Goal: Task Accomplishment & Management: Use online tool/utility

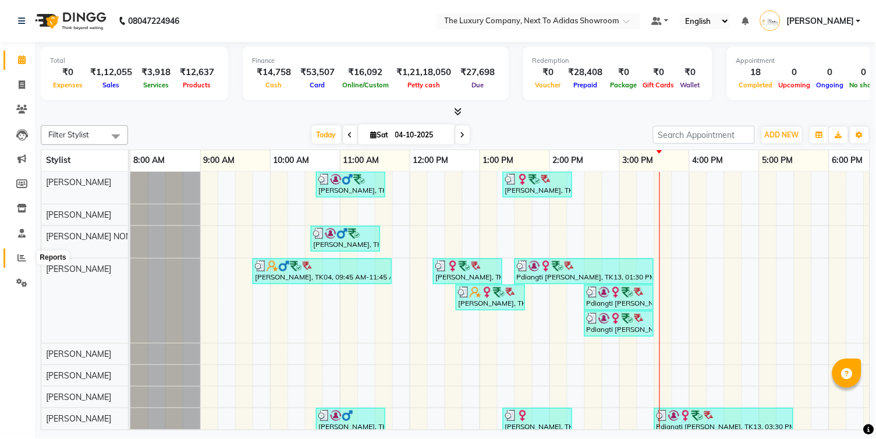
click at [18, 259] on icon at bounding box center [21, 257] width 9 height 9
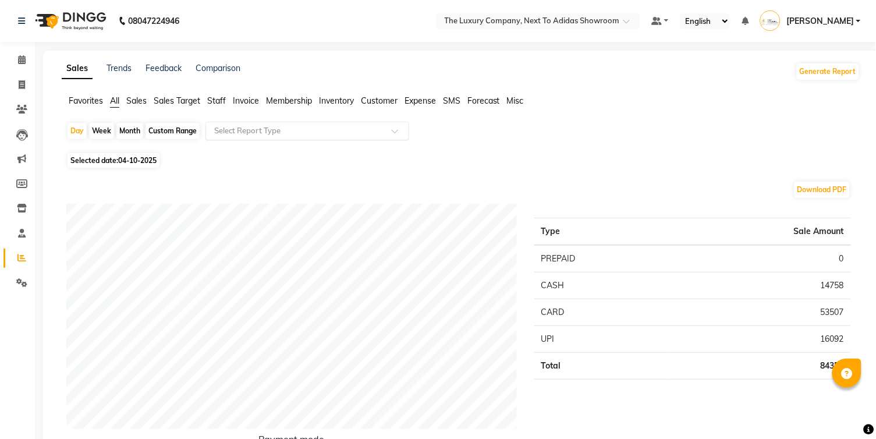
click at [293, 122] on div "Select Report Type" at bounding box center [308, 131] width 204 height 19
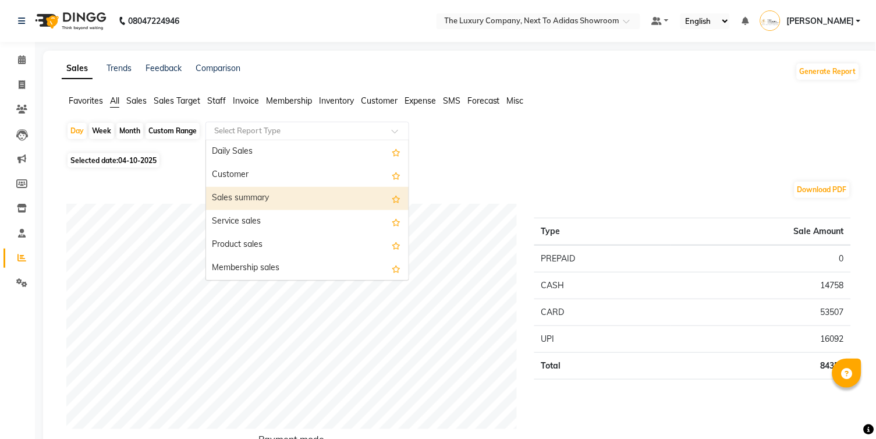
click at [265, 201] on div "Sales summary" at bounding box center [307, 198] width 203 height 23
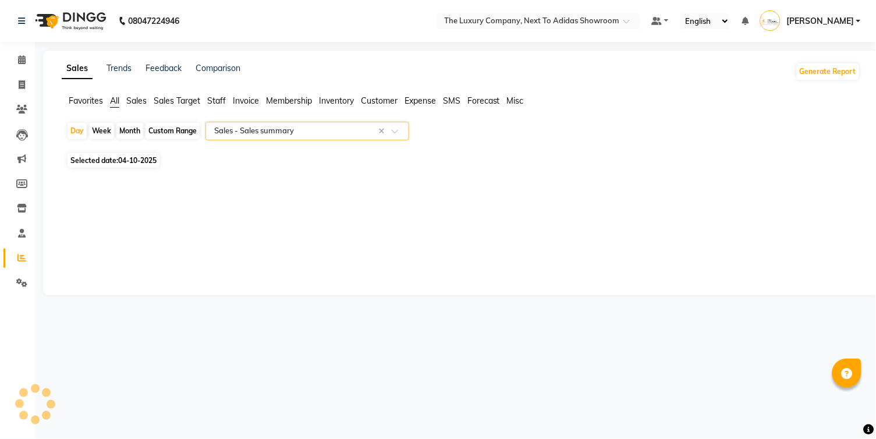
select select "full_report"
select select "csv"
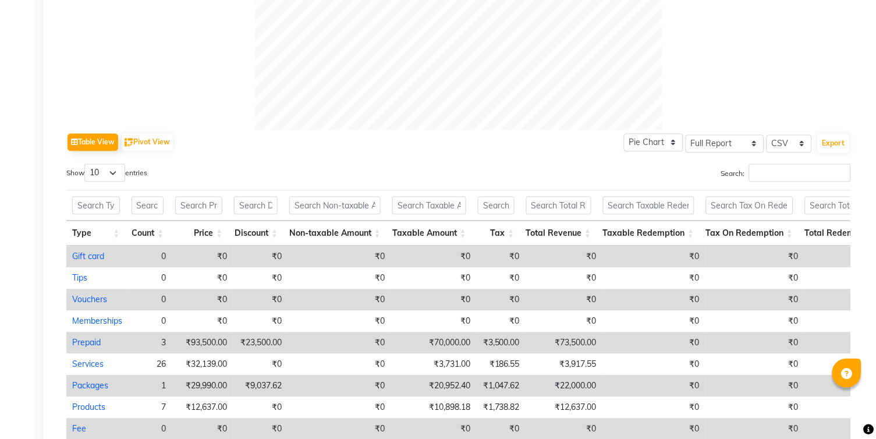
scroll to position [478, 0]
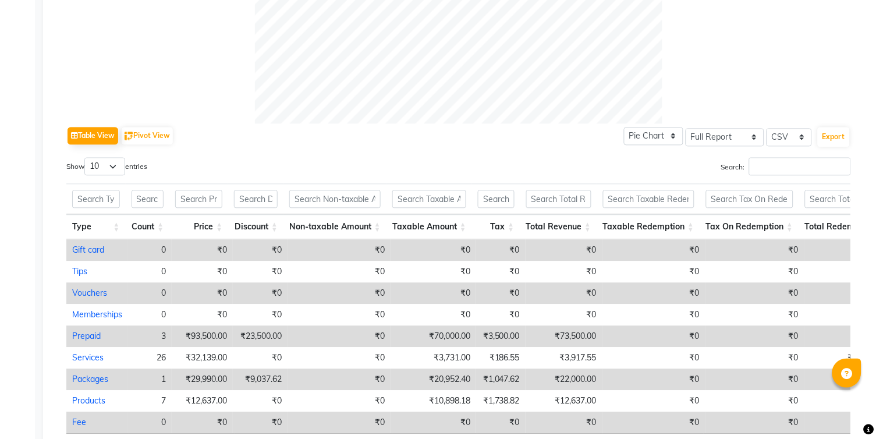
click at [91, 331] on link "Prepaid" at bounding box center [86, 336] width 29 height 10
select select "full_report"
select select "csv"
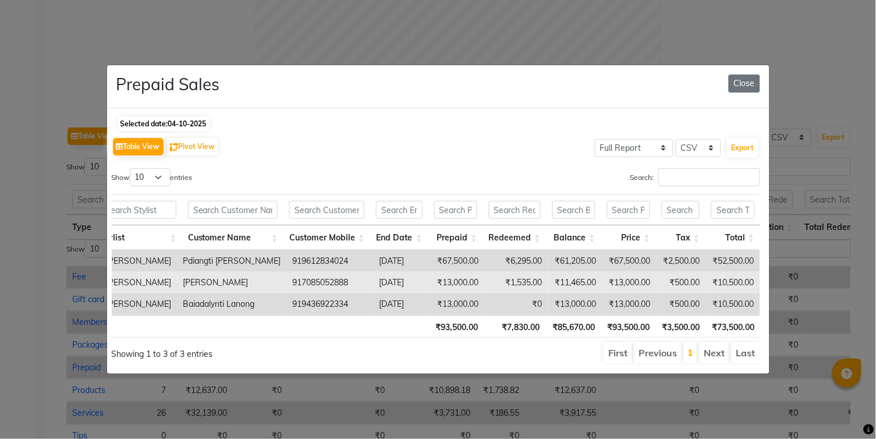
scroll to position [0, 0]
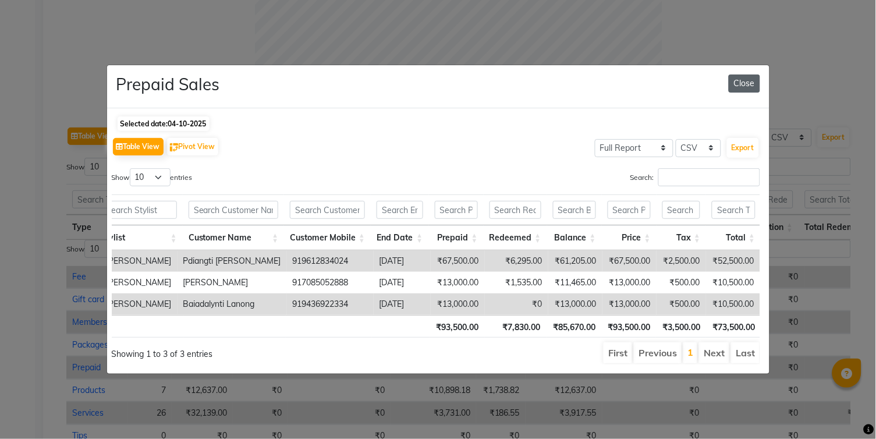
click at [743, 83] on button "Close" at bounding box center [744, 84] width 31 height 18
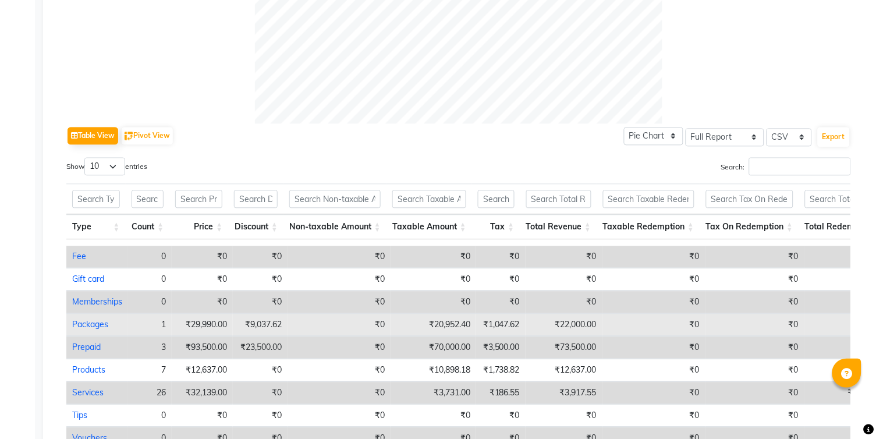
scroll to position [19, 0]
click at [96, 324] on link "Packages" at bounding box center [90, 326] width 36 height 10
select select "full_report"
select select "csv"
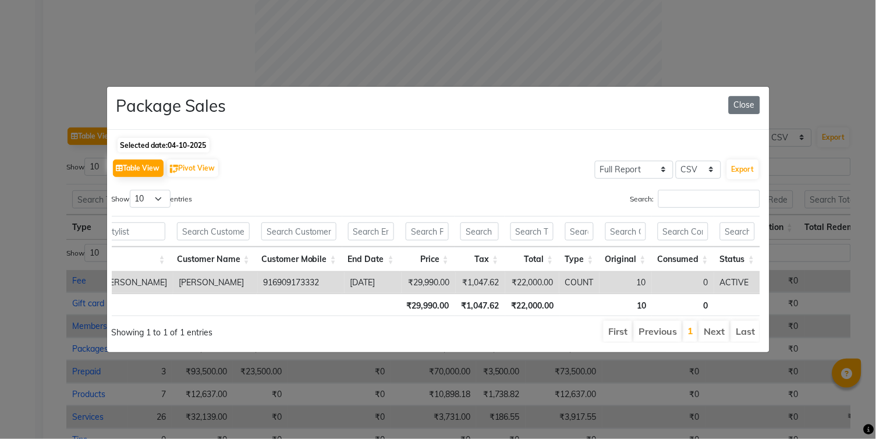
scroll to position [0, 440]
click at [743, 102] on button "Close" at bounding box center [744, 105] width 31 height 18
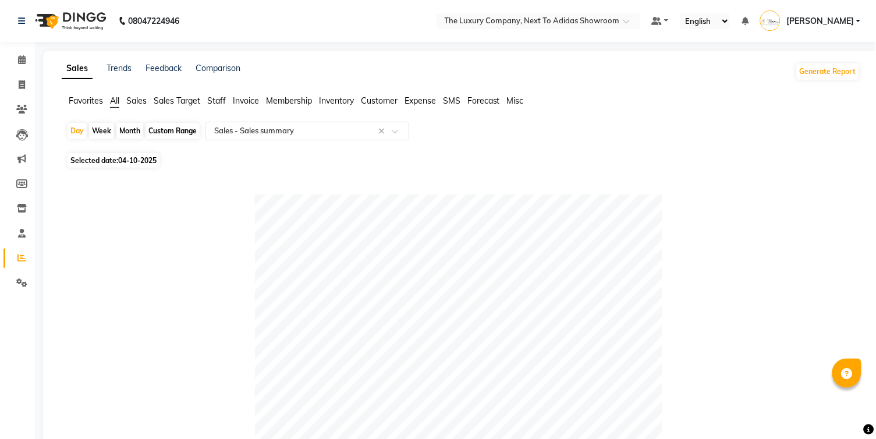
scroll to position [0, 0]
